Goal: Information Seeking & Learning: Learn about a topic

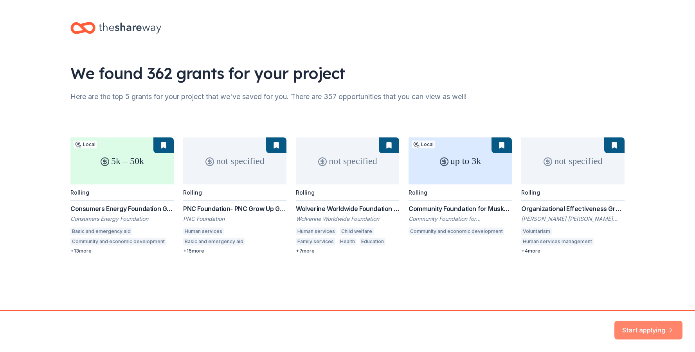
click at [642, 329] on button "Start applying" at bounding box center [649, 325] width 68 height 19
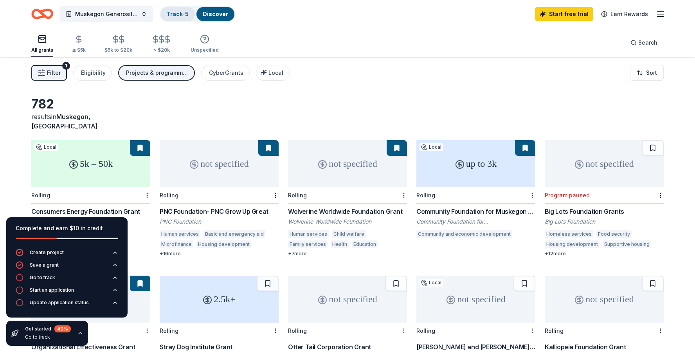
click at [182, 16] on link "Track · 5" at bounding box center [178, 14] width 22 height 7
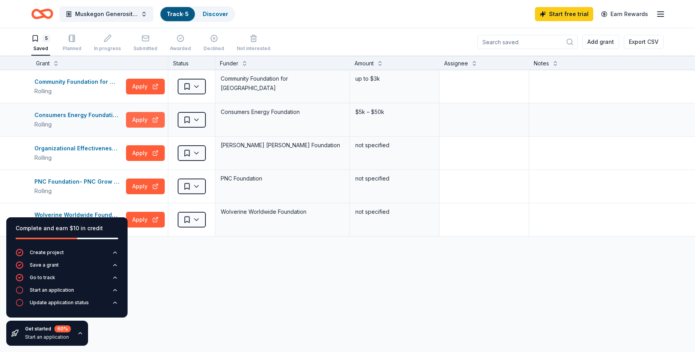
click at [144, 120] on button "Apply" at bounding box center [145, 120] width 39 height 16
click at [146, 88] on button "Apply" at bounding box center [145, 87] width 39 height 16
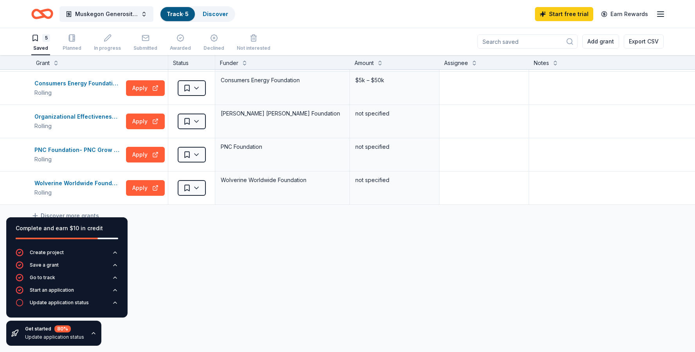
scroll to position [0, 0]
click at [90, 333] on icon "button" at bounding box center [93, 333] width 6 height 6
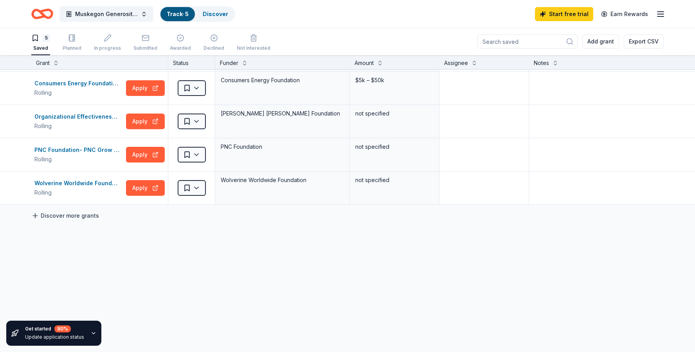
click at [77, 211] on link "Discover more grants" at bounding box center [65, 215] width 68 height 9
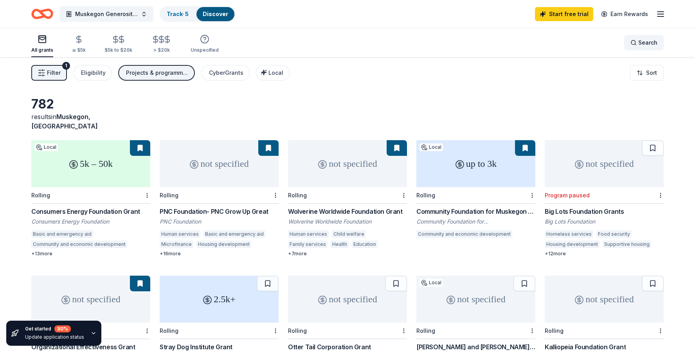
click at [646, 44] on span "Search" at bounding box center [648, 42] width 19 height 9
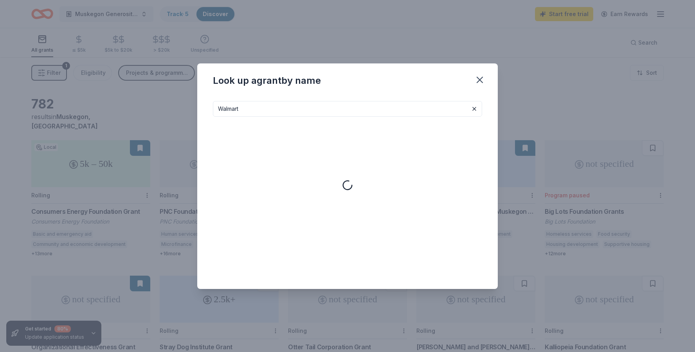
type input "Walmart"
click at [481, 81] on icon "button" at bounding box center [480, 79] width 11 height 11
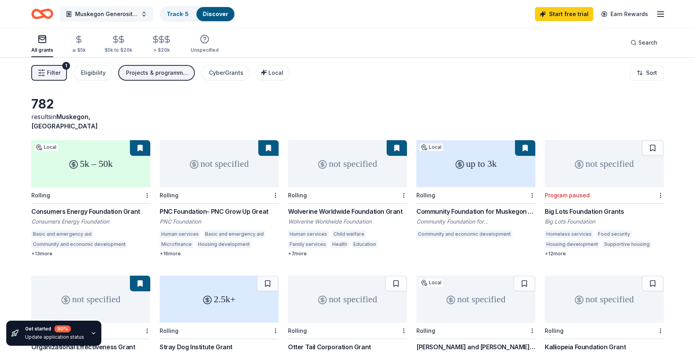
click at [144, 11] on button "Muskegon Generosity Project" at bounding box center [107, 14] width 94 height 16
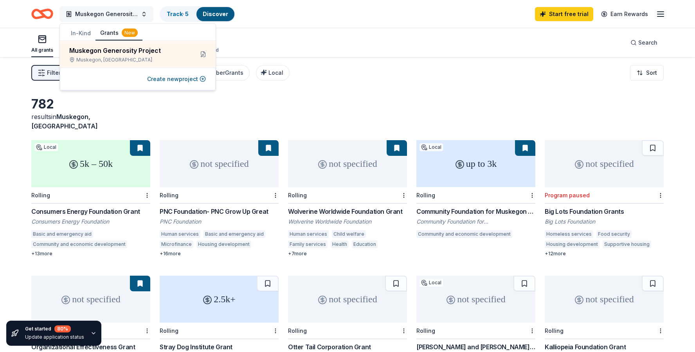
click at [144, 11] on button "Muskegon Generosity Project" at bounding box center [107, 14] width 94 height 16
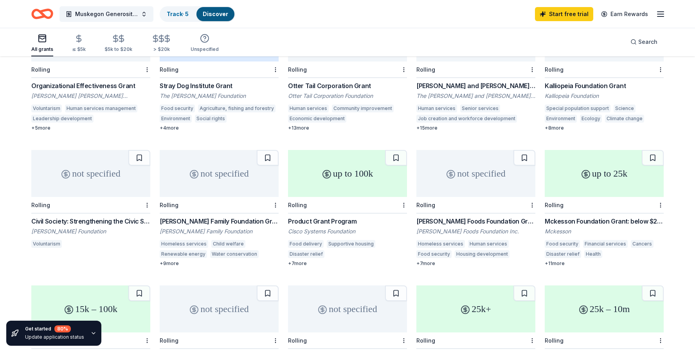
scroll to position [261, 0]
click at [222, 217] on div "Laird Norton Family Foundation Grant" at bounding box center [219, 221] width 119 height 9
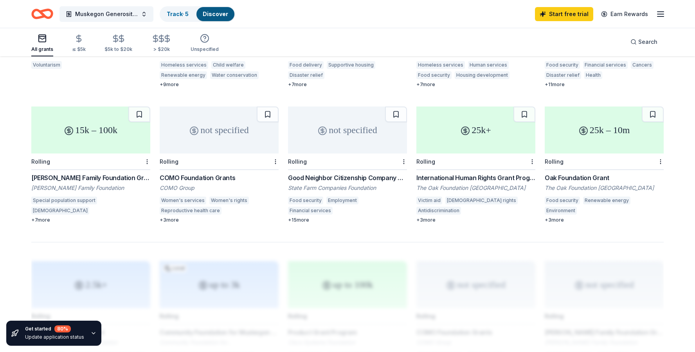
scroll to position [442, 0]
click at [115, 171] on div "Frankel Family Foundation Grants" at bounding box center [90, 175] width 119 height 9
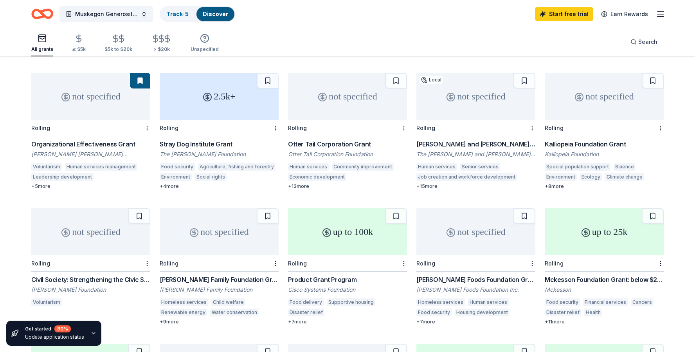
scroll to position [60, 0]
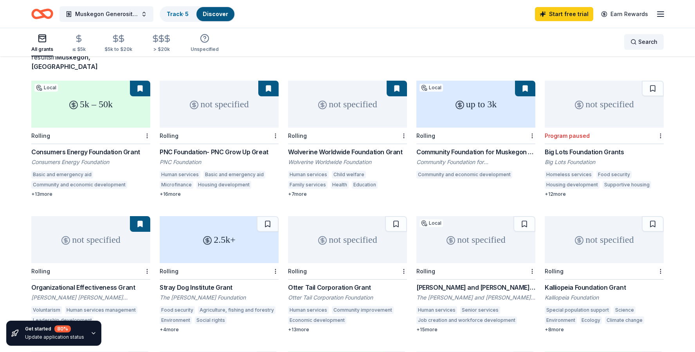
click at [646, 38] on span "Search" at bounding box center [648, 41] width 19 height 9
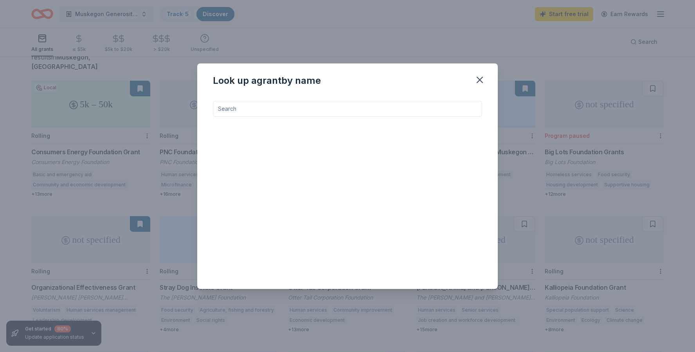
click at [324, 111] on input at bounding box center [347, 109] width 269 height 16
click at [481, 79] on icon "button" at bounding box center [479, 79] width 5 height 5
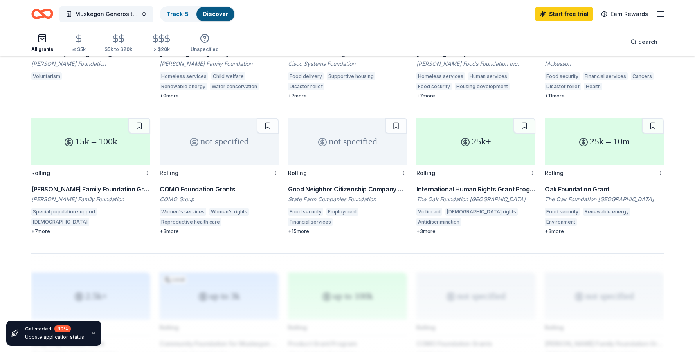
scroll to position [426, 0]
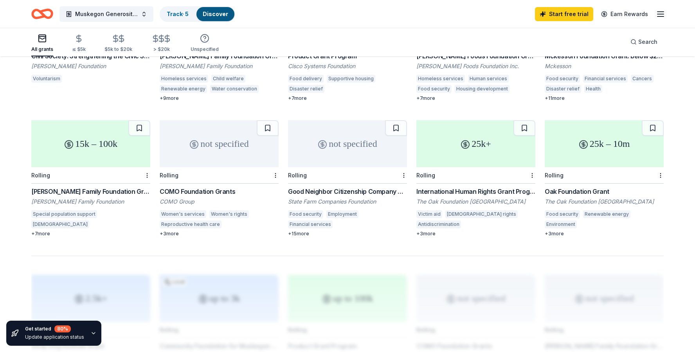
click at [327, 187] on div "Good Neighbor Citizenship Company Grants" at bounding box center [347, 191] width 119 height 9
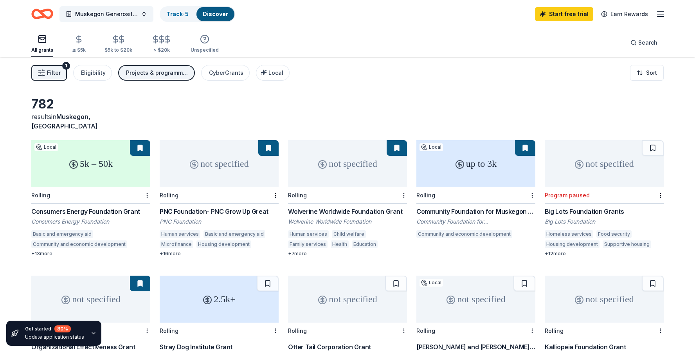
scroll to position [0, 0]
click at [119, 14] on span "Muskegon Generosity Project" at bounding box center [106, 13] width 63 height 9
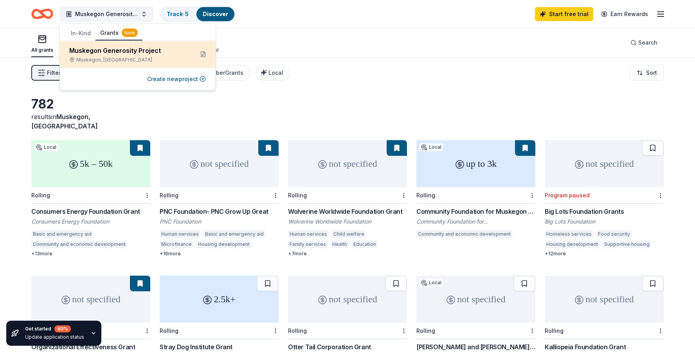
click at [119, 51] on div "Muskegon Generosity Project" at bounding box center [128, 50] width 118 height 9
click at [204, 53] on button at bounding box center [203, 54] width 13 height 13
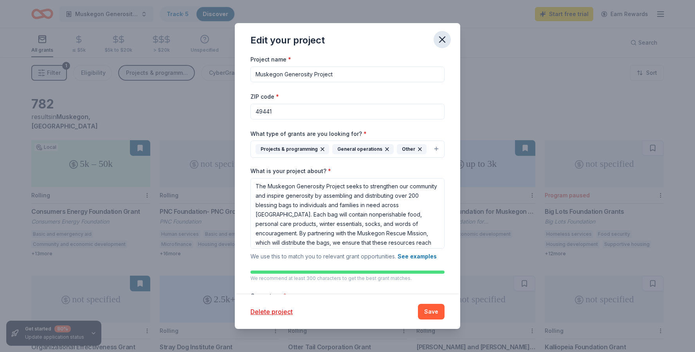
click at [439, 42] on icon "button" at bounding box center [442, 39] width 11 height 11
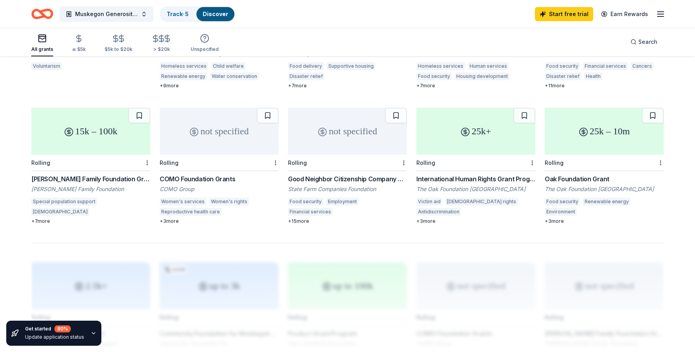
scroll to position [439, 0]
click at [570, 174] on div "Oak Foundation Grant" at bounding box center [604, 178] width 119 height 9
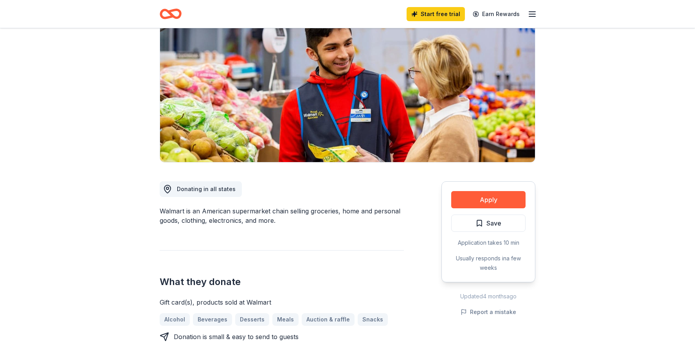
scroll to position [82, 0]
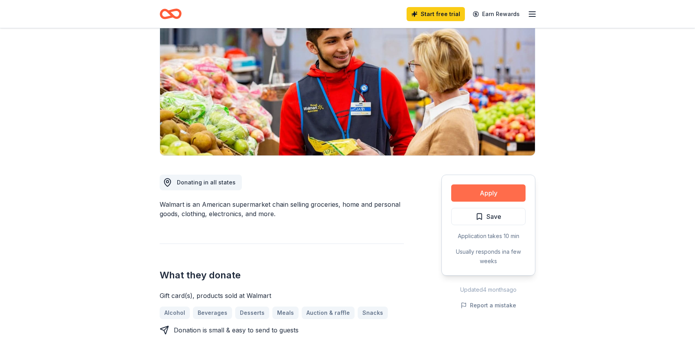
click at [495, 193] on button "Apply" at bounding box center [488, 192] width 74 height 17
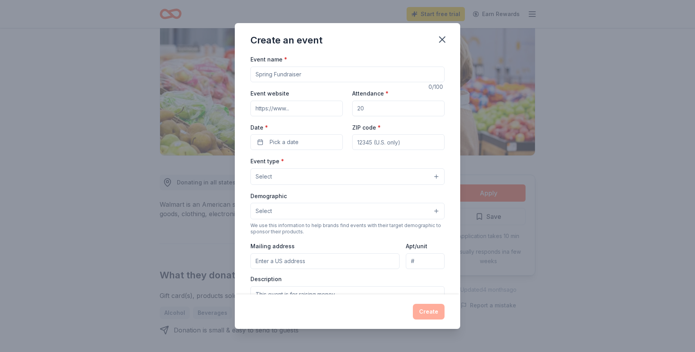
click at [339, 78] on input "Event name *" at bounding box center [348, 75] width 194 height 16
click at [442, 45] on icon "button" at bounding box center [442, 39] width 11 height 11
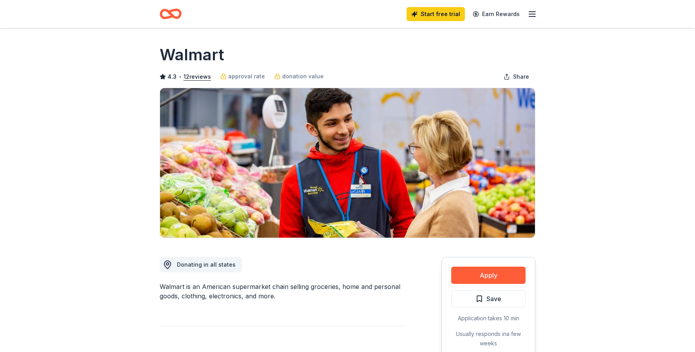
scroll to position [0, 0]
click at [488, 277] on button "Apply" at bounding box center [488, 275] width 74 height 17
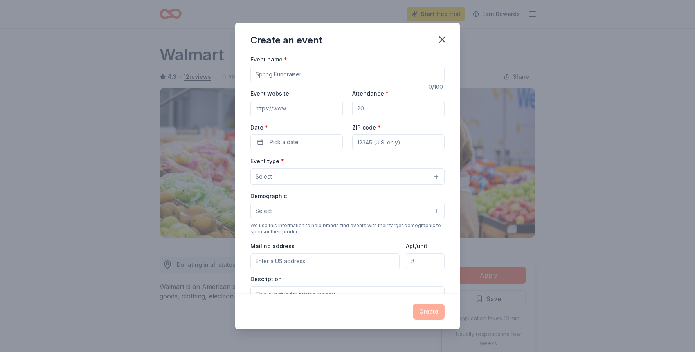
click at [294, 73] on input "Event name *" at bounding box center [348, 75] width 194 height 16
click at [299, 110] on input "Event website" at bounding box center [297, 109] width 92 height 16
drag, startPoint x: 381, startPoint y: 77, endPoint x: 237, endPoint y: 70, distance: 143.9
click at [237, 70] on div "Event name * MuskegonGenerosityProject@gmail.com 35 /100 Event website Attendan…" at bounding box center [348, 174] width 226 height 240
type input "Muskegon Generosity Project"
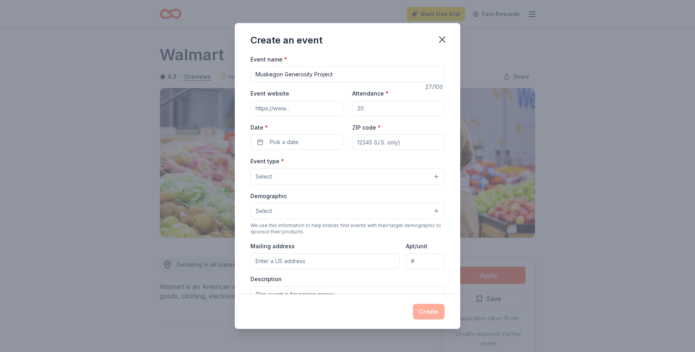
click at [357, 177] on button "Select" at bounding box center [348, 176] width 194 height 16
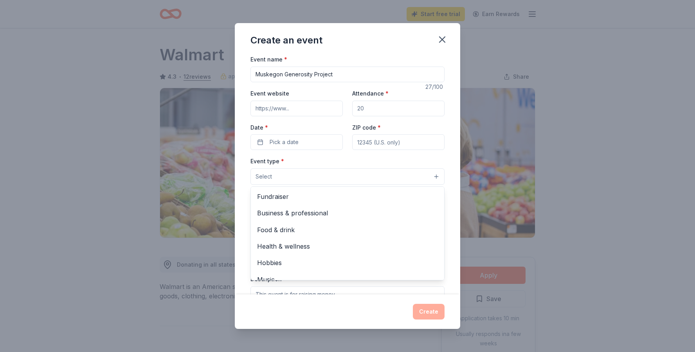
click at [444, 40] on div "Create an event Event name * Muskegon Generosity Project 27 /100 Event website …" at bounding box center [348, 175] width 226 height 305
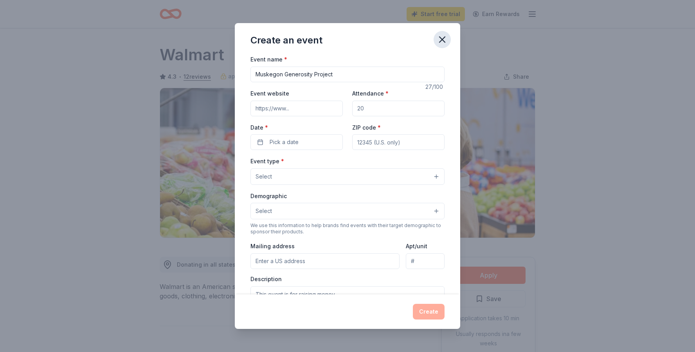
click at [442, 40] on icon "button" at bounding box center [442, 39] width 5 height 5
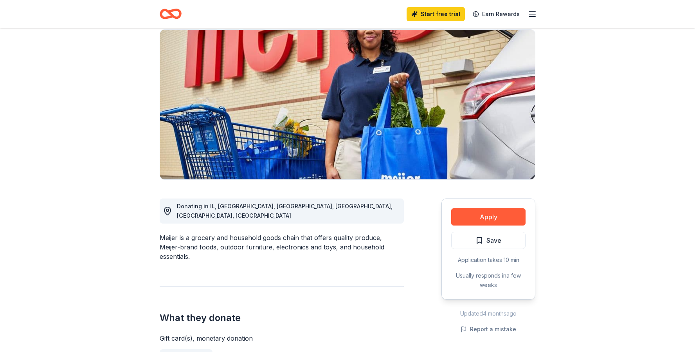
scroll to position [62, 0]
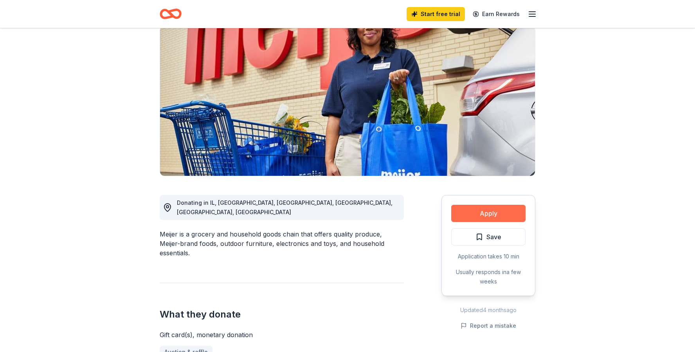
click at [484, 217] on button "Apply" at bounding box center [488, 213] width 74 height 17
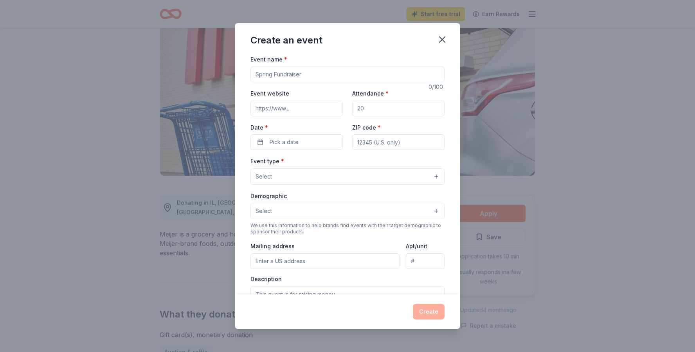
scroll to position [0, 0]
click at [441, 37] on icon "button" at bounding box center [442, 39] width 11 height 11
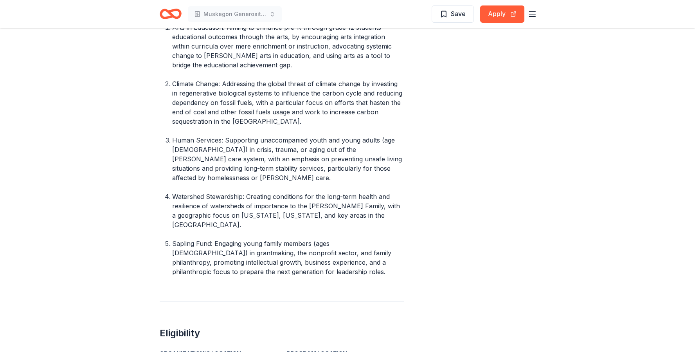
scroll to position [337, 0]
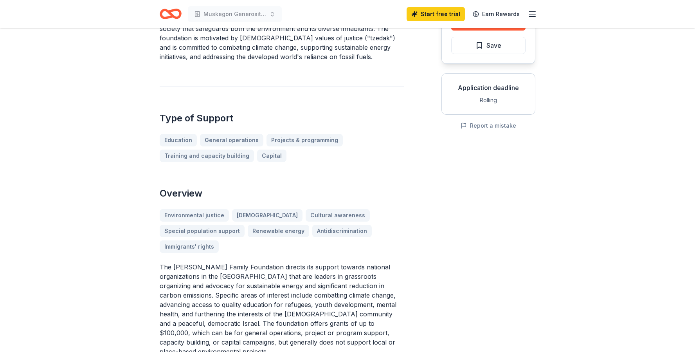
scroll to position [108, 0]
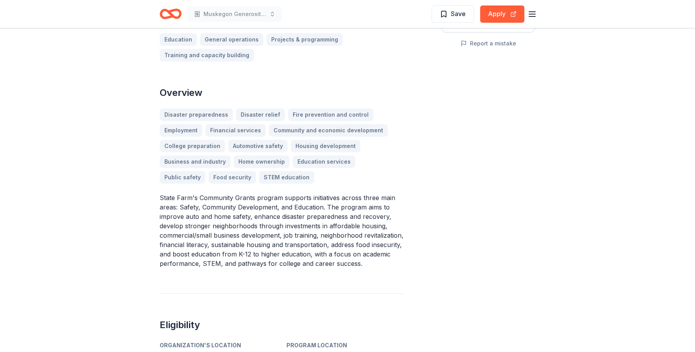
scroll to position [189, 0]
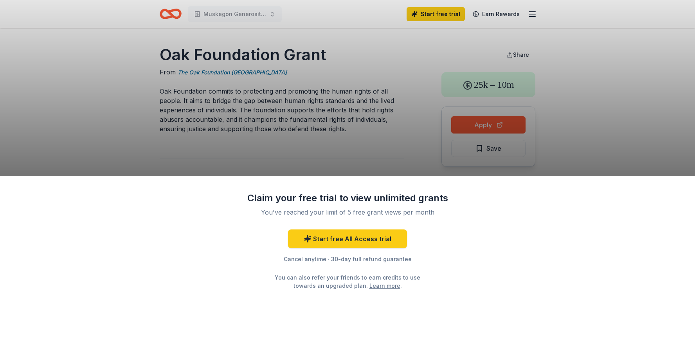
click at [381, 155] on div "Claim your free trial to view unlimited grants You've reached your limit of 5 f…" at bounding box center [347, 176] width 695 height 352
click at [480, 121] on div "Claim your free trial to view unlimited grants You've reached your limit of 5 f…" at bounding box center [347, 176] width 695 height 352
click at [477, 128] on div "Claim your free trial to view unlimited grants You've reached your limit of 5 f…" at bounding box center [347, 176] width 695 height 352
click at [487, 123] on div "Claim your free trial to view unlimited grants You've reached your limit of 5 f…" at bounding box center [347, 176] width 695 height 352
